Goal: Check status

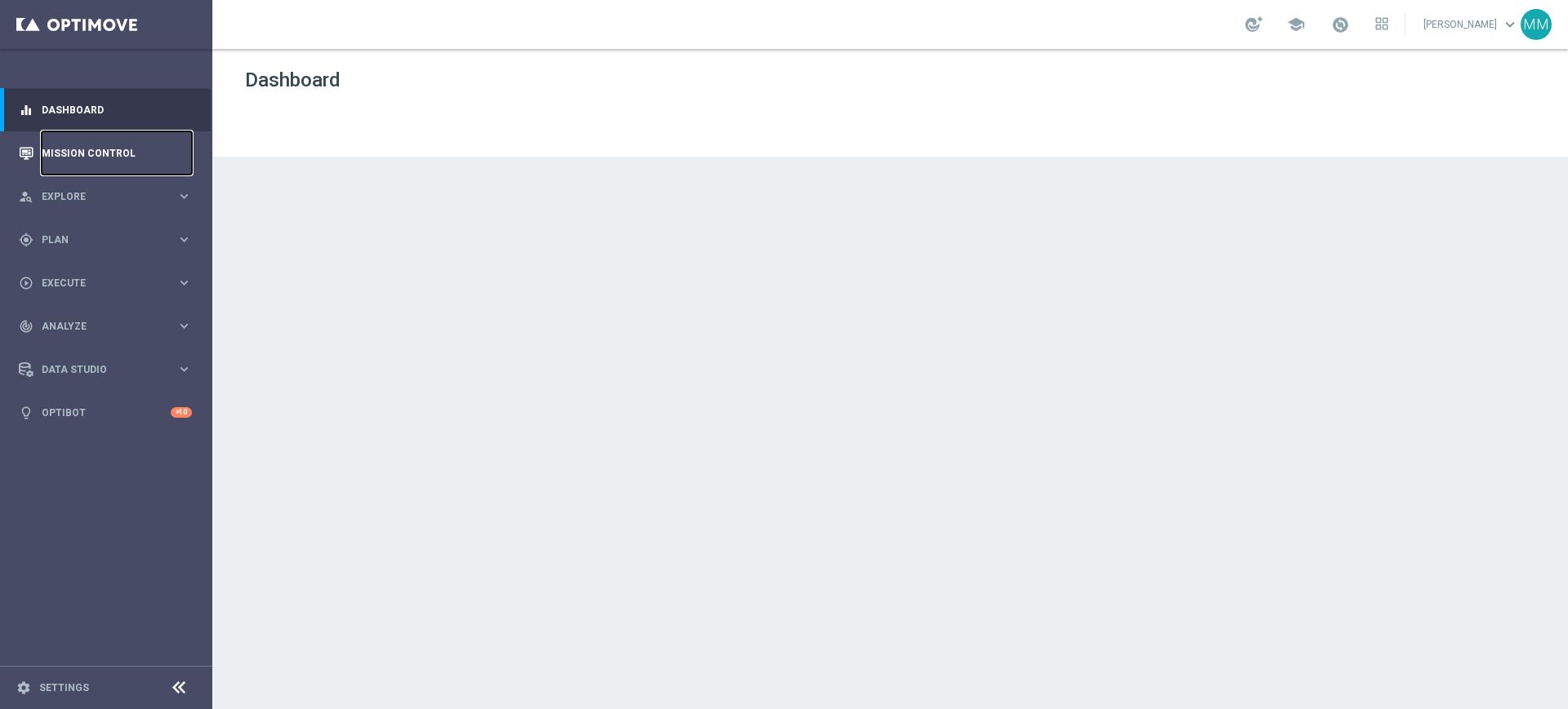
click at [123, 151] on link "Mission Control" at bounding box center [117, 153] width 150 height 44
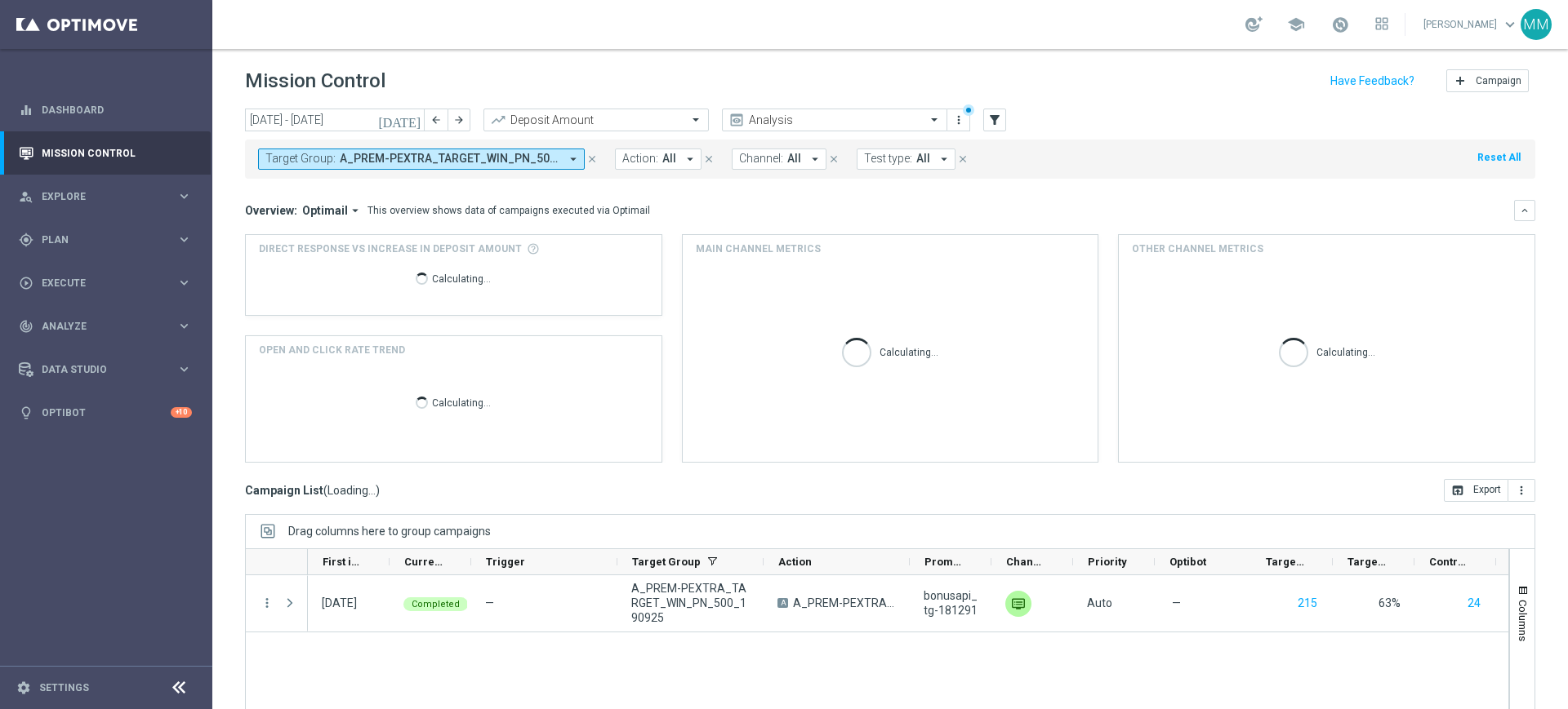
click at [344, 162] on span "A_PREM-PEXTRA_TARGET_WIN_PN_500_190925" at bounding box center [450, 159] width 220 height 14
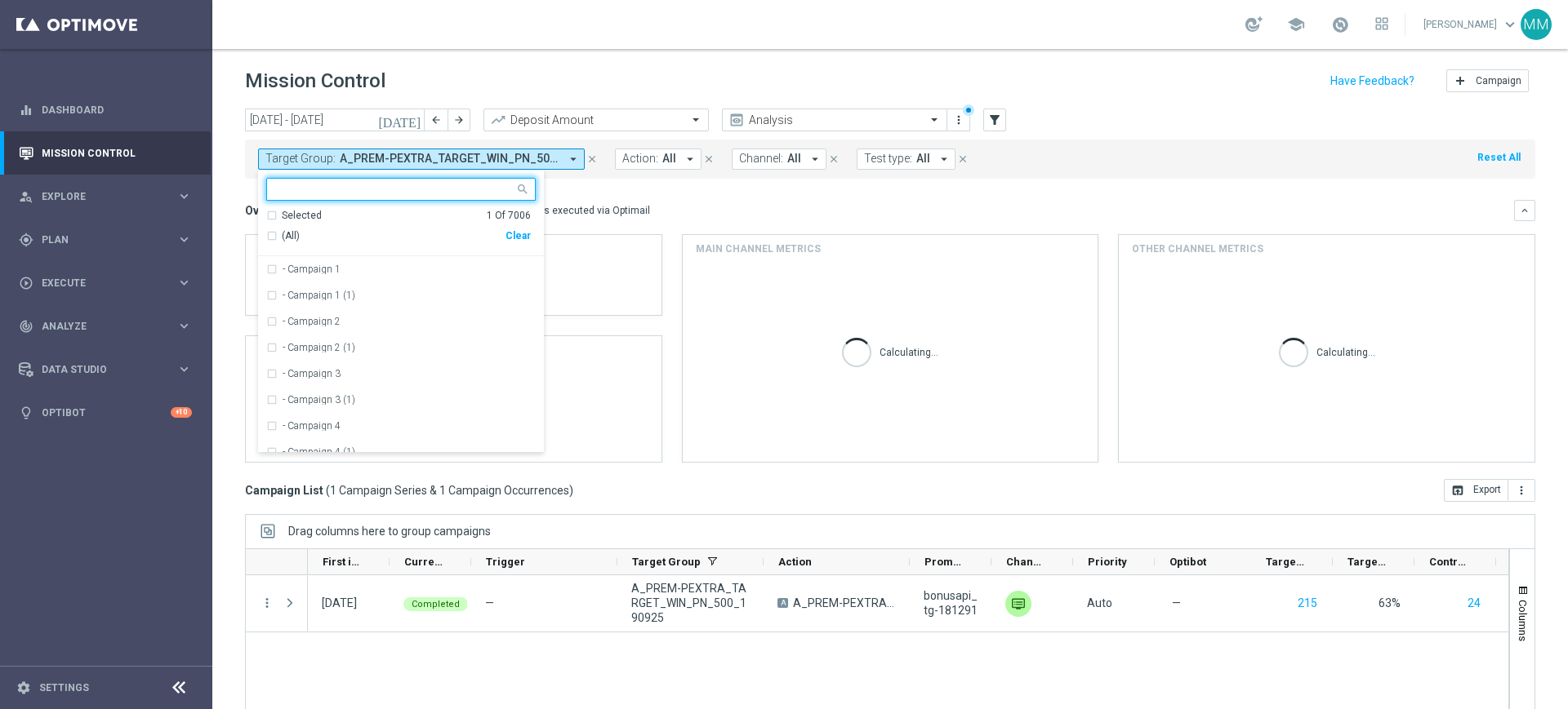
click at [0, 0] on div "Clear" at bounding box center [0, 0] width 0 height 0
click at [472, 201] on ng-select "Selected 0 Of 7006 (All) Clear - Campaign 1 - Campaign 1 (1) - Campaign 2 - Cam…" at bounding box center [401, 315] width 286 height 275
click at [405, 184] on input "text" at bounding box center [395, 190] width 240 height 14
paste input "A_MED_TARGET_SCRATCH_MAJOWKA_010525"
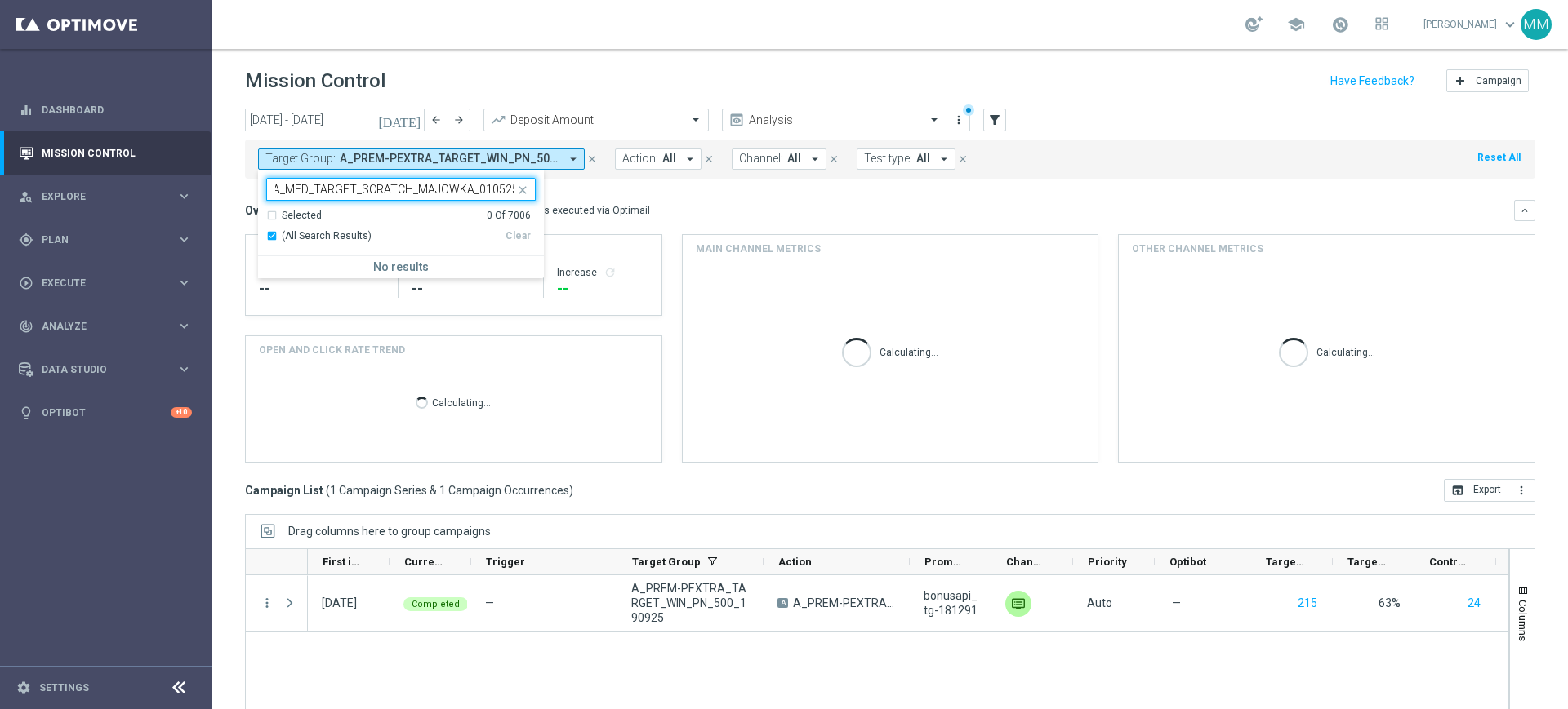
click at [472, 192] on input "A_MED_TARGET_SCRATCH_MAJOWKA_010525" at bounding box center [395, 190] width 240 height 14
click at [476, 188] on input "A_MED_TARGET_SCRATCH_MAJOWKA_010525" at bounding box center [395, 190] width 240 height 14
type input "A_MED_TARGET_SCRATCH_MAJOWKA_010525"
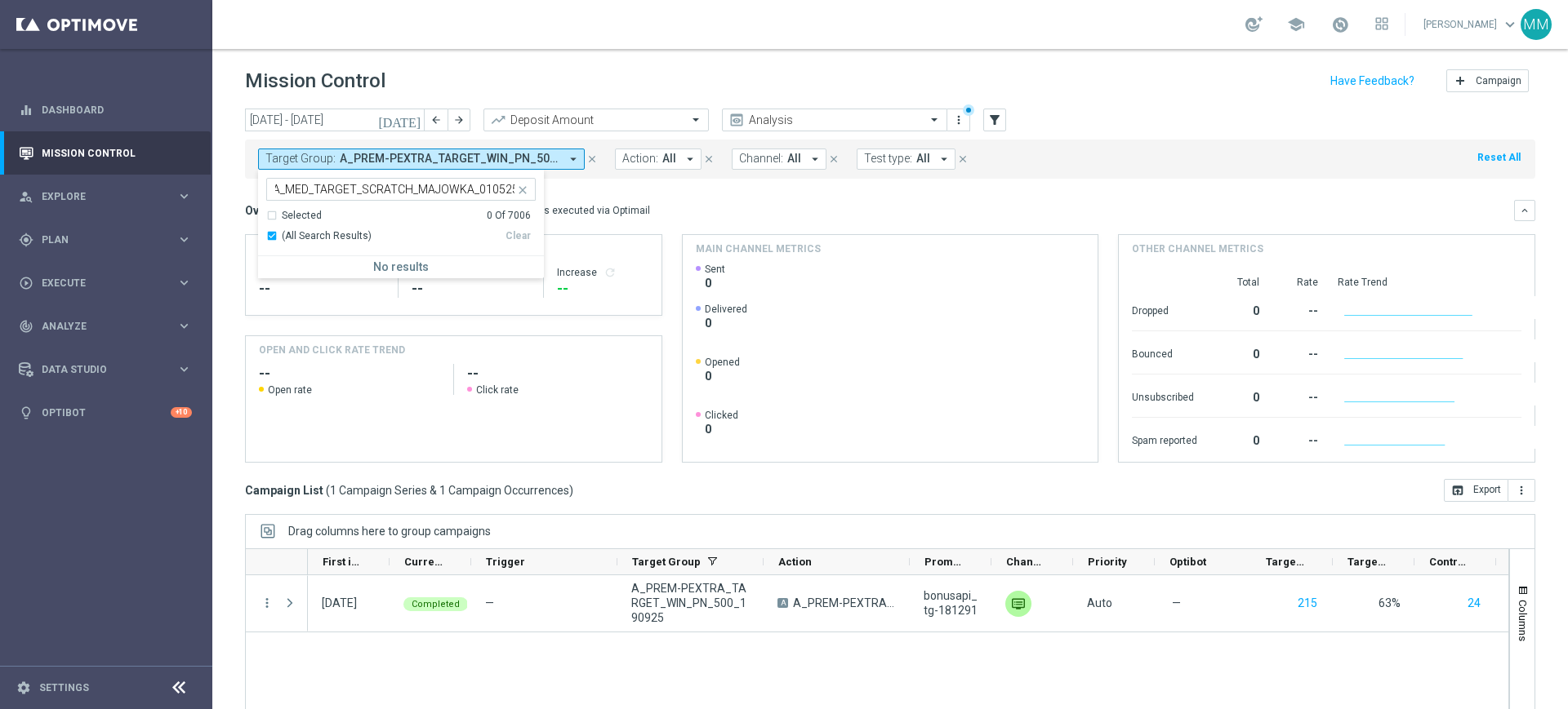
click at [601, 188] on mini-dashboard "Overview: Optimail arrow_drop_down This overview shows data of campaigns execut…" at bounding box center [890, 328] width 1290 height 300
click at [857, 163] on button "Test type: All arrow_drop_down" at bounding box center [906, 159] width 98 height 21
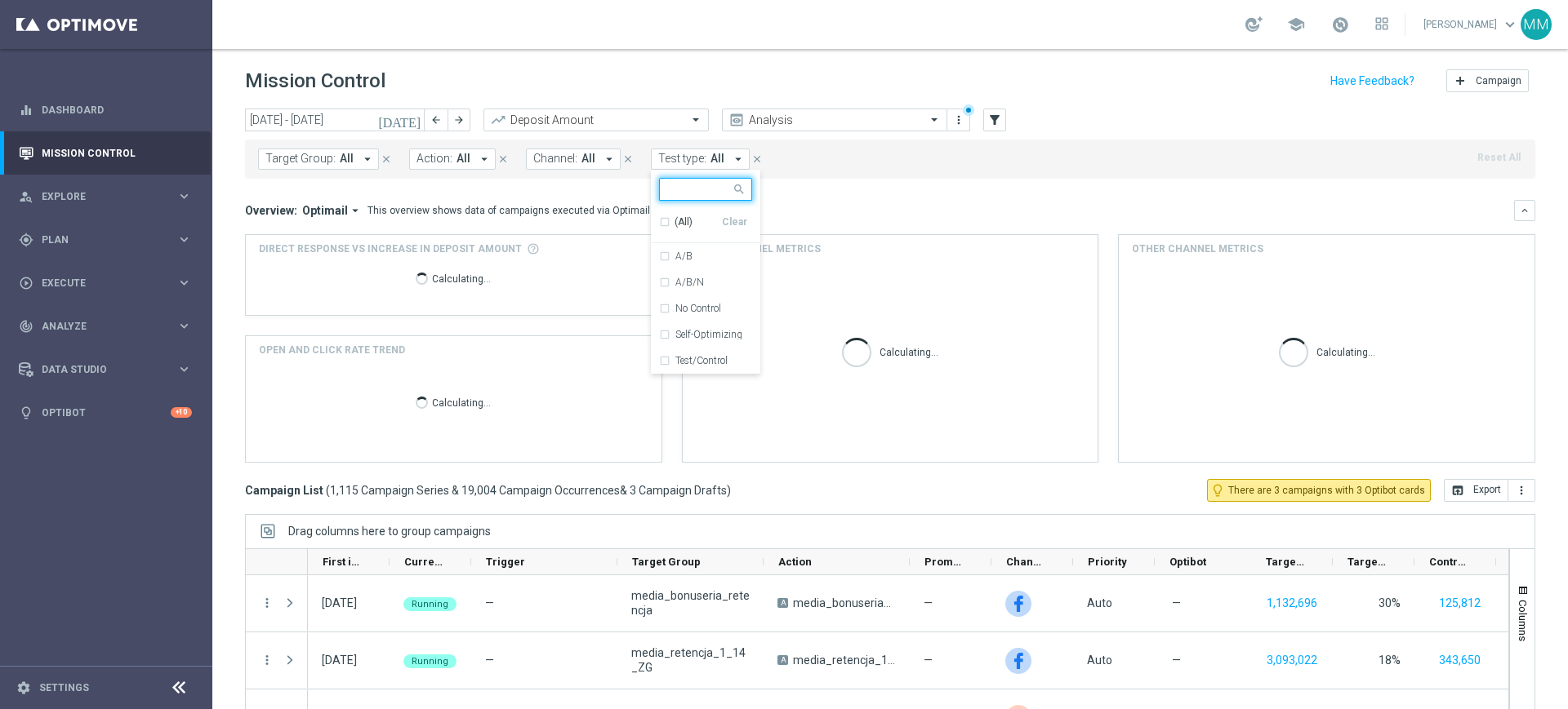
click at [471, 155] on button "Action: All arrow_drop_down" at bounding box center [451, 159] width 86 height 21
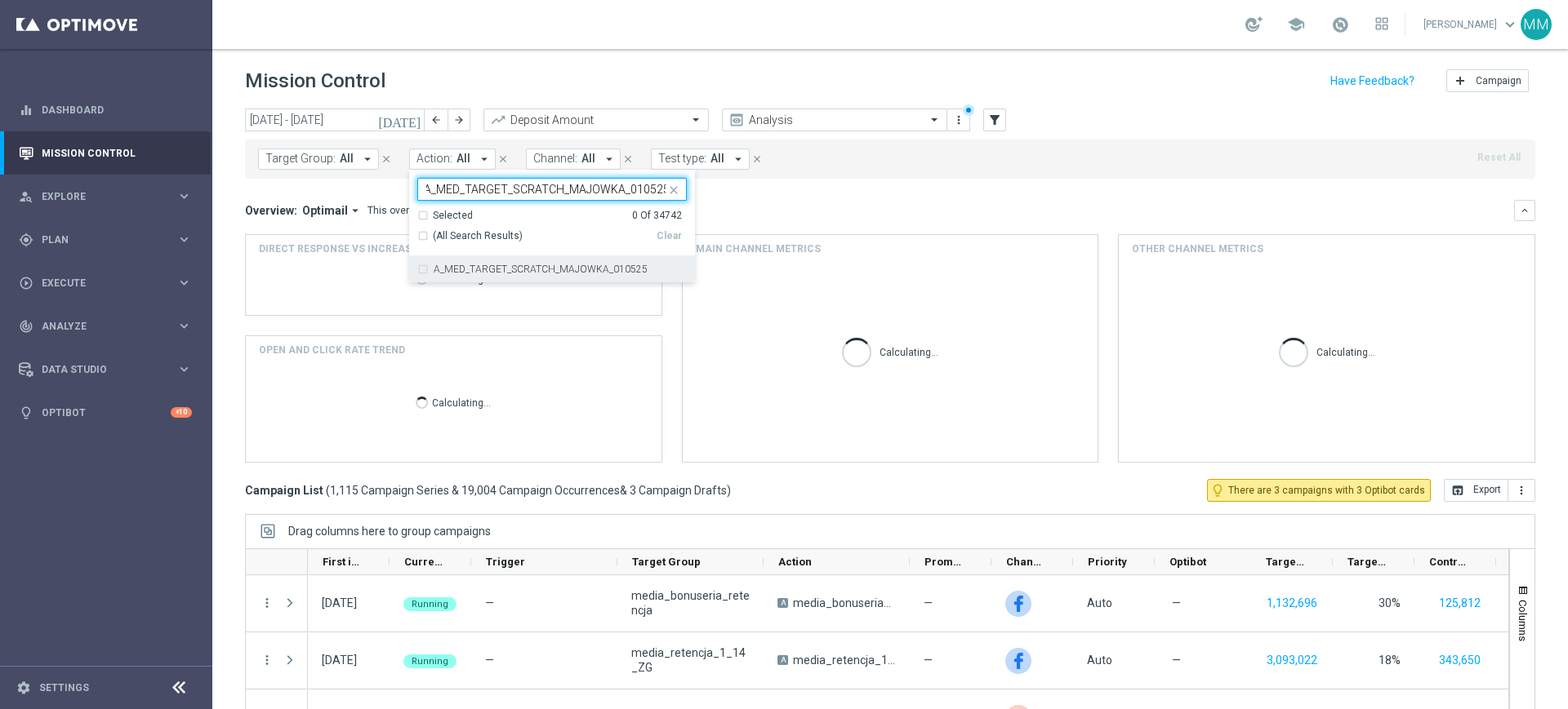
click at [505, 266] on label "A_MED_TARGET_SCRATCH_MAJOWKA_010525" at bounding box center [540, 269] width 214 height 10
type input "A_MED_TARGET_SCRATCH_MAJOWKA_010525"
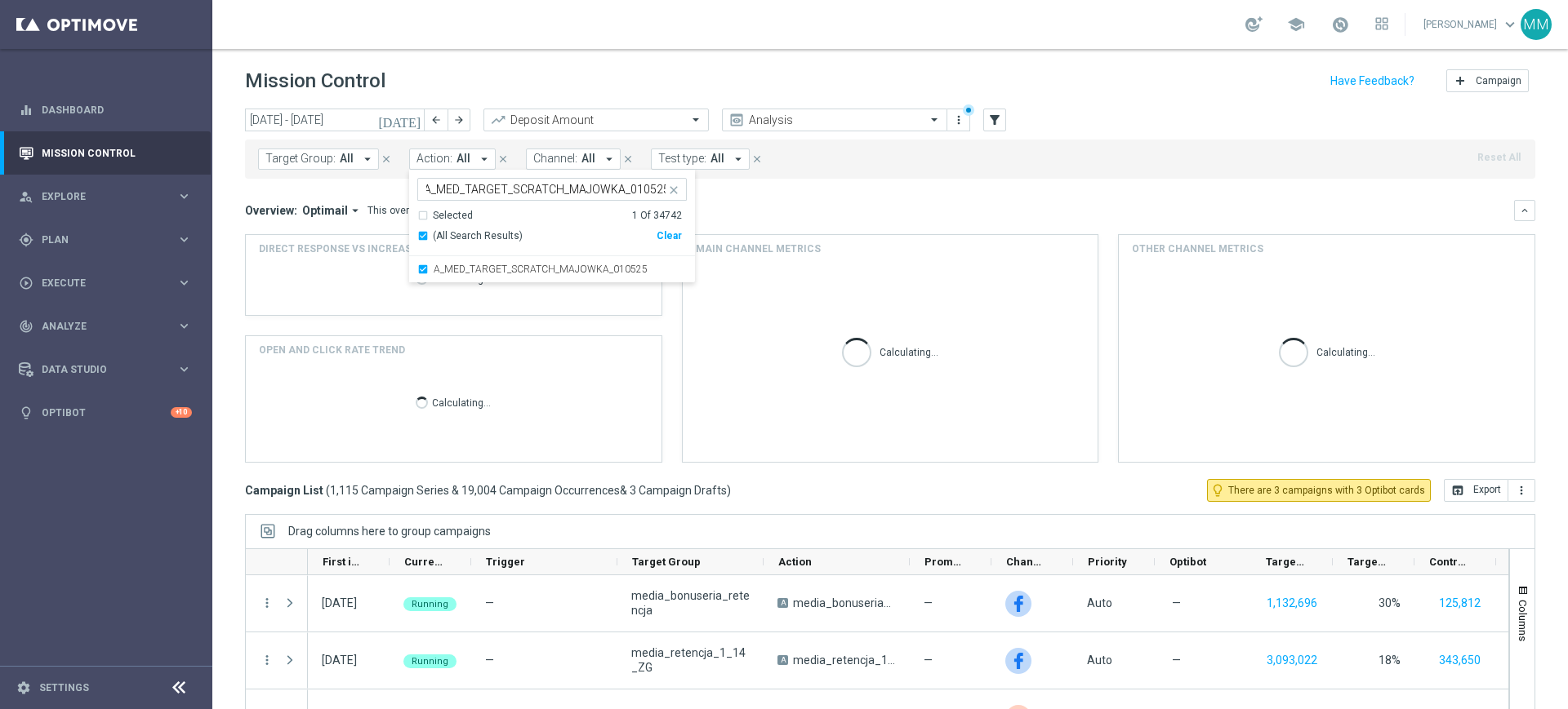
scroll to position [0, 0]
click at [927, 169] on div "Target Group: All arrow_drop_down close Action: All arrow_drop_down A_MED_TARGE…" at bounding box center [890, 159] width 1290 height 39
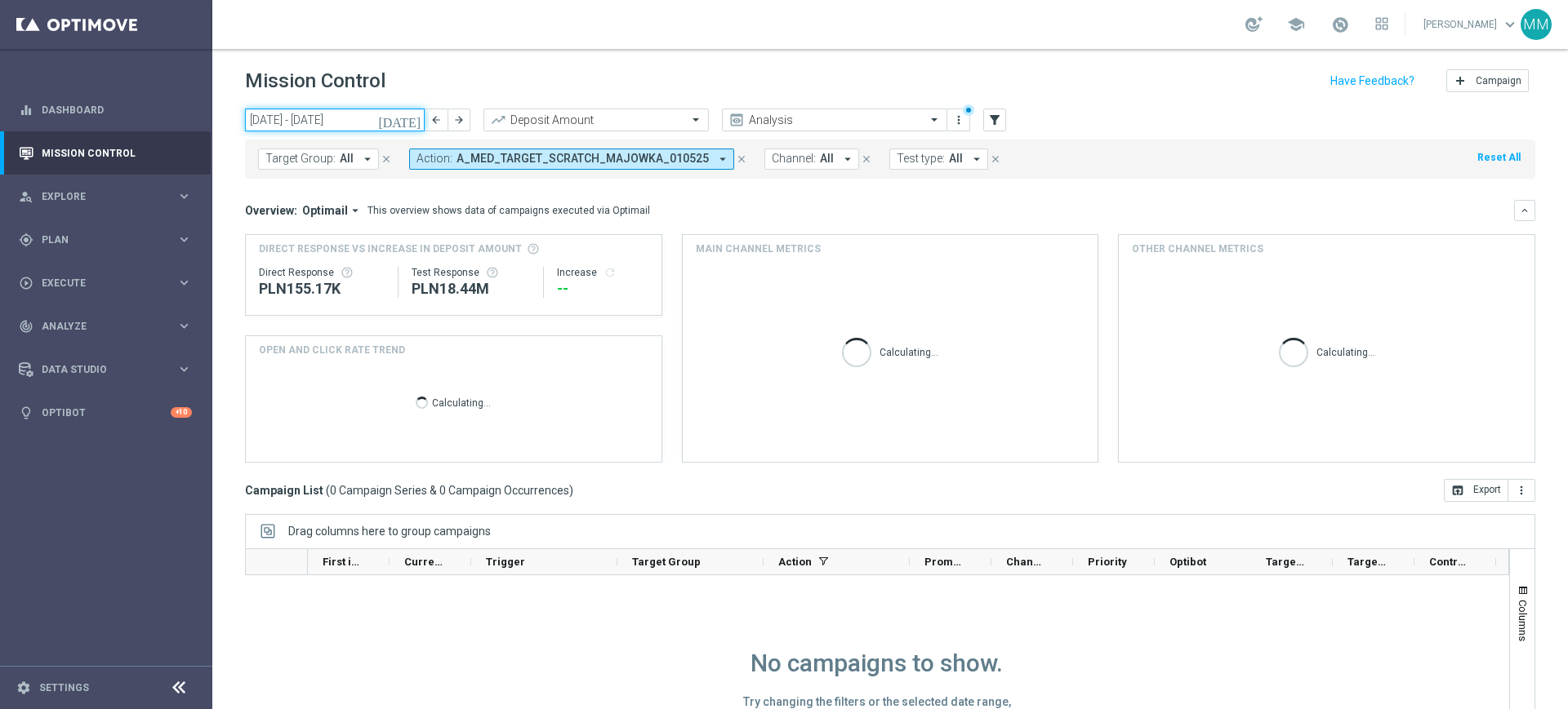
click at [328, 123] on input "[DATE] - [DATE]" at bounding box center [335, 120] width 180 height 23
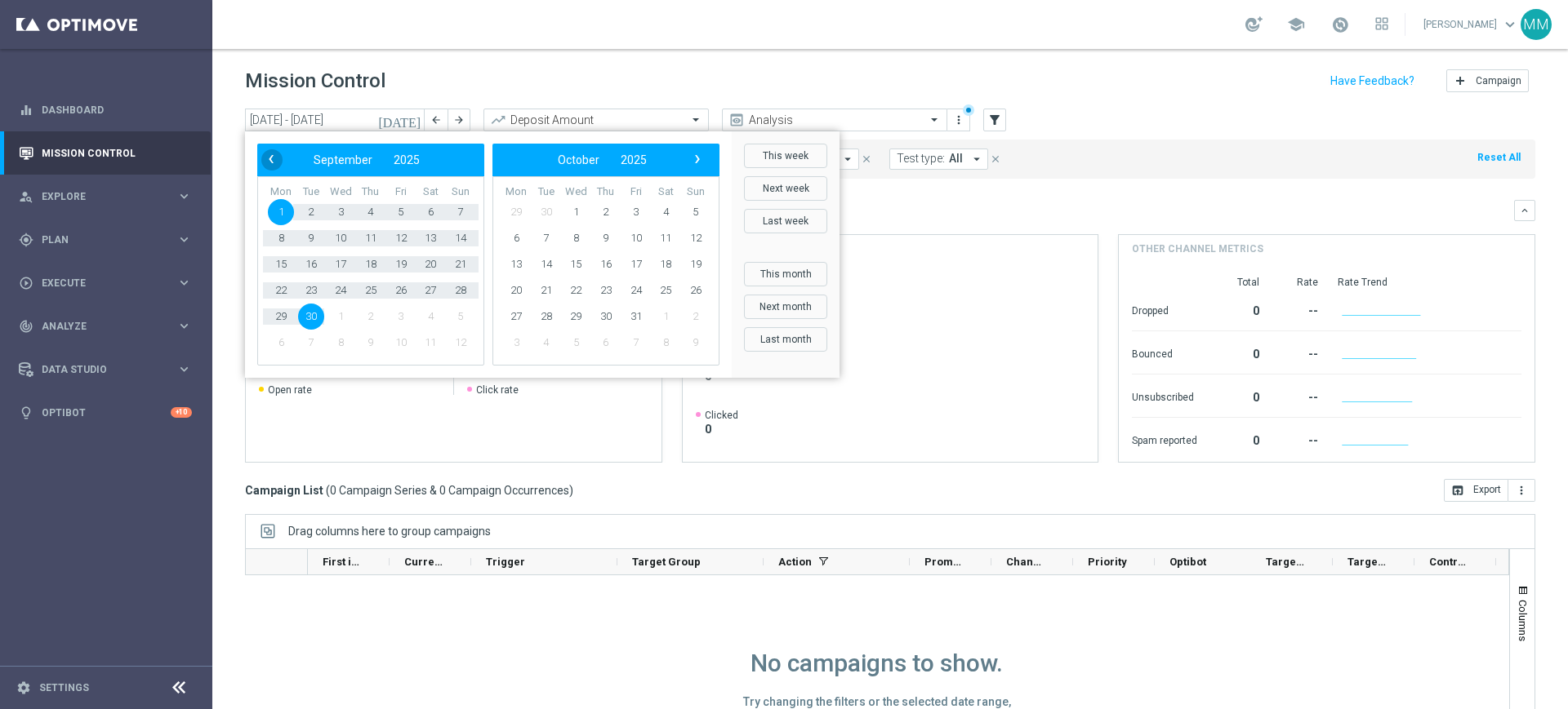
click at [266, 152] on span "‹" at bounding box center [271, 159] width 21 height 21
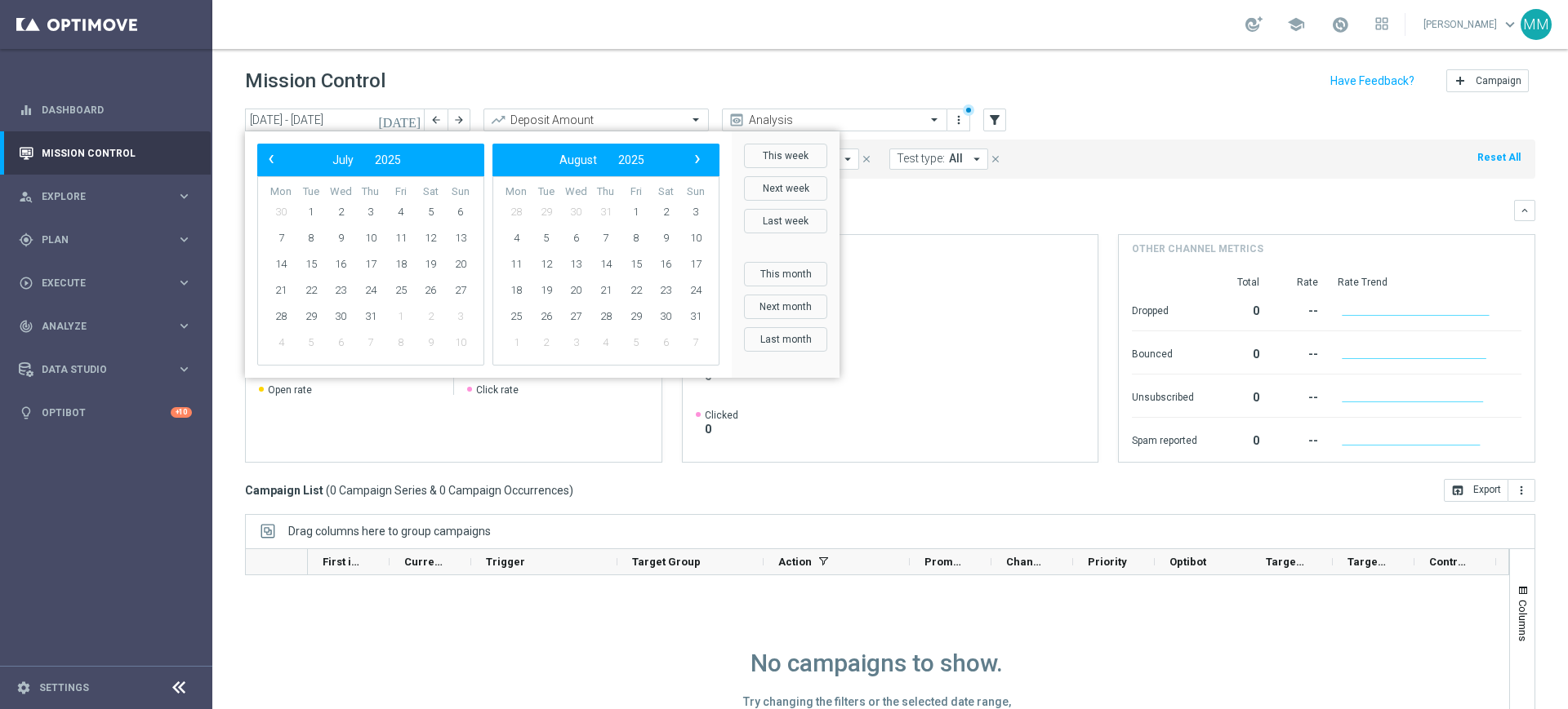
click at [268, 154] on span "‹" at bounding box center [271, 159] width 21 height 21
click at [362, 207] on span "1" at bounding box center [370, 213] width 26 height 26
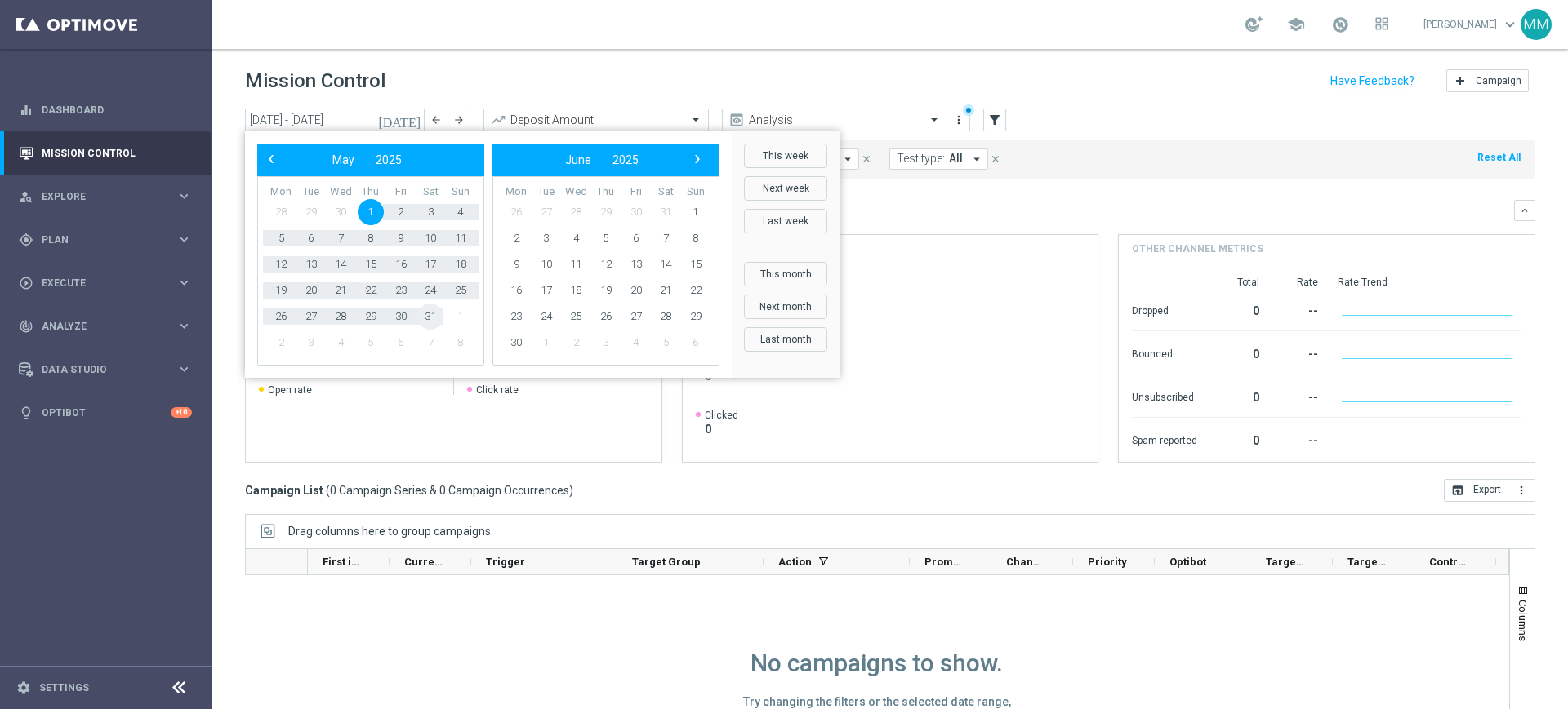
click at [431, 319] on span "31" at bounding box center [431, 317] width 26 height 26
type input "[DATE] - [DATE]"
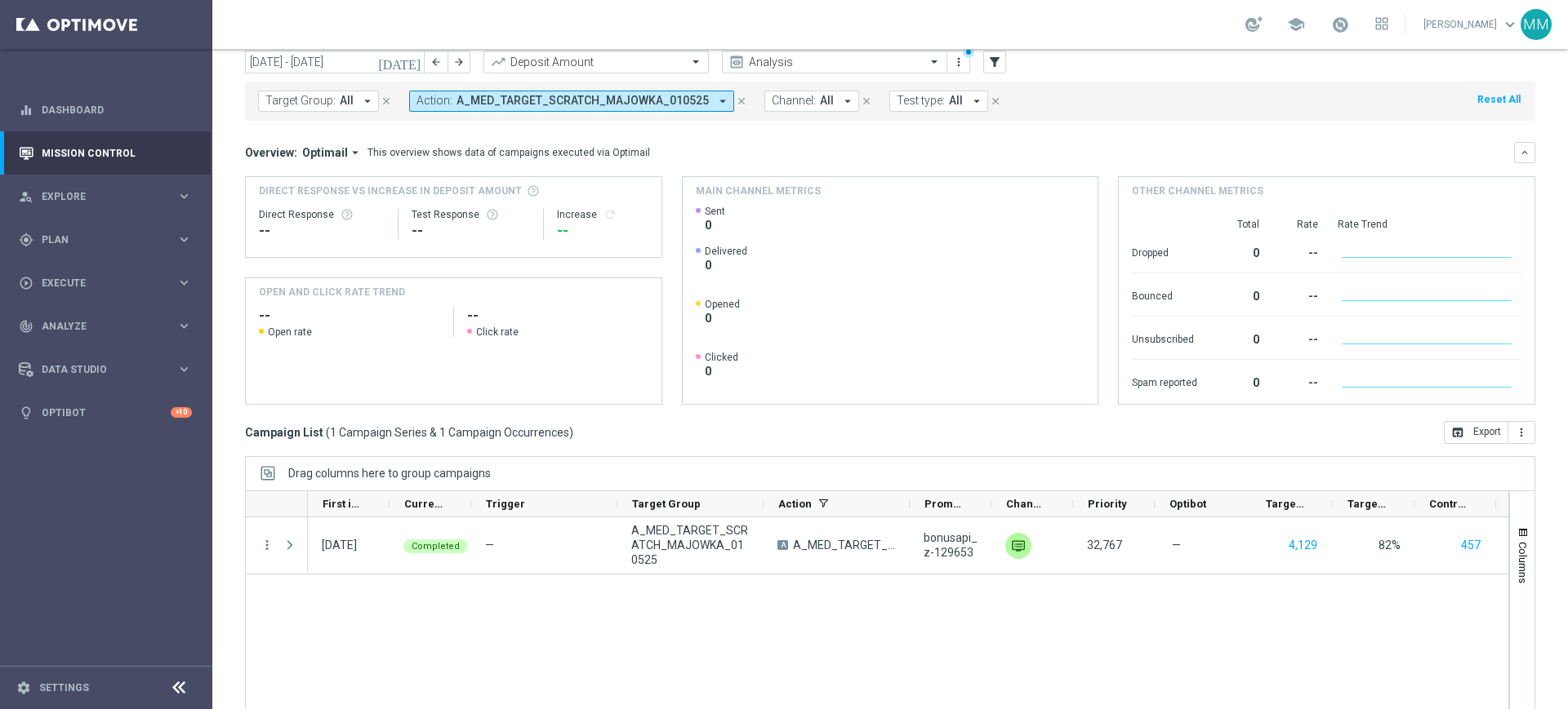
scroll to position [107, 0]
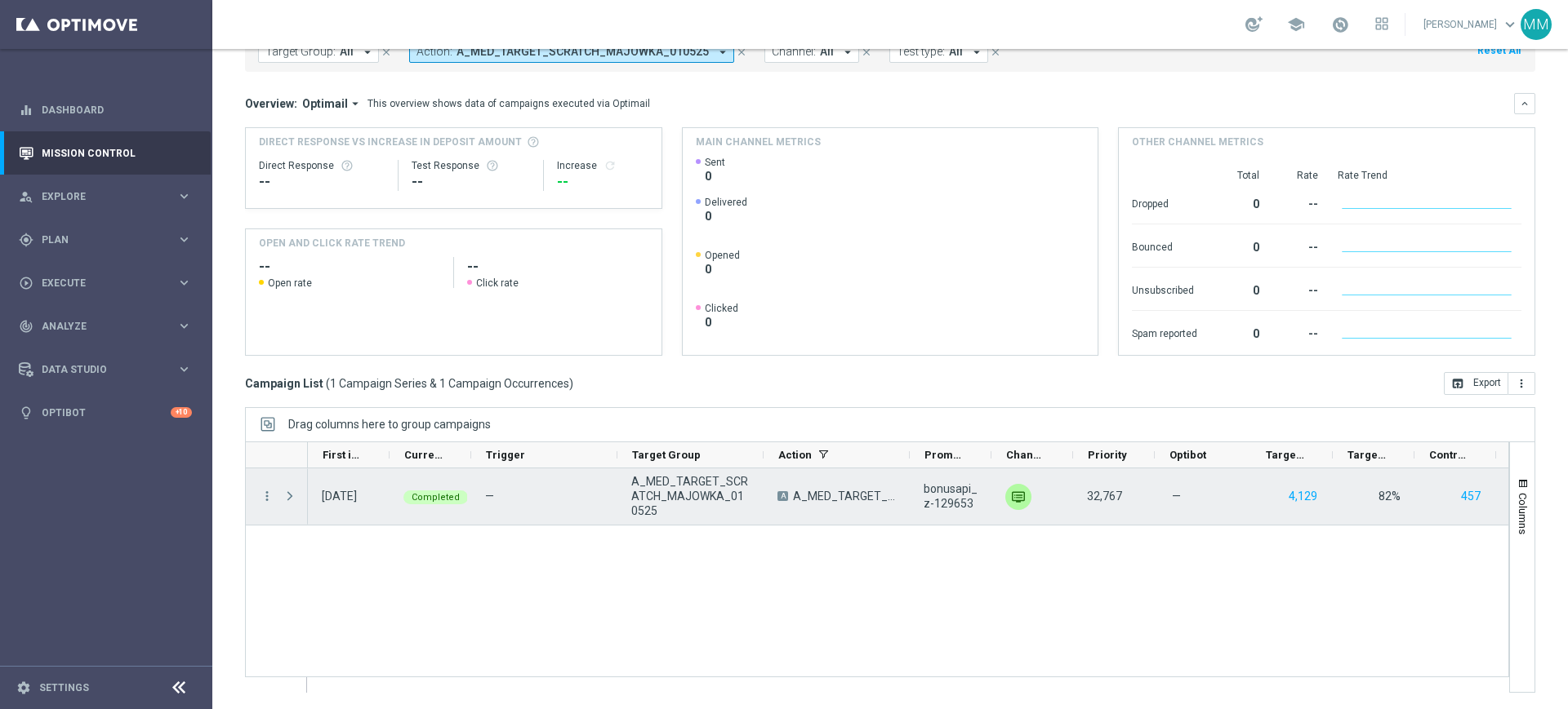
click at [655, 499] on span "A_MED_TARGET_SCRATCH_MAJOWKA_010525" at bounding box center [690, 496] width 119 height 44
